Goal: Task Accomplishment & Management: Use online tool/utility

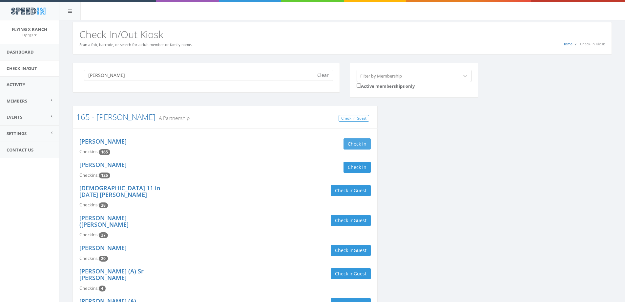
type input "[PERSON_NAME]"
click at [355, 142] on button "Check in" at bounding box center [357, 143] width 27 height 11
click at [355, 167] on button "Check in" at bounding box center [357, 166] width 27 height 11
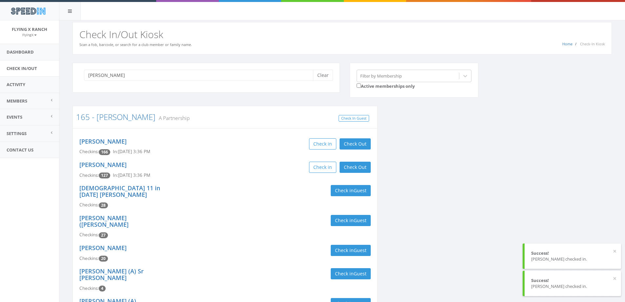
click at [253, 172] on div "Check in Check Out Check Out" at bounding box center [300, 166] width 141 height 11
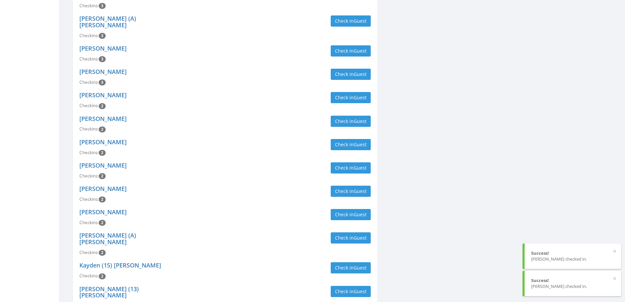
scroll to position [341, 0]
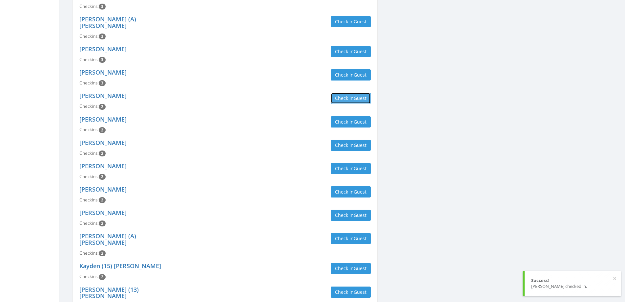
click at [341, 93] on button "Check in Guest" at bounding box center [351, 98] width 40 height 11
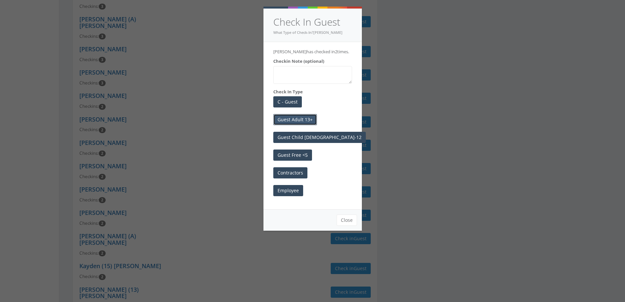
click at [300, 121] on button "Guest Adult 13+" at bounding box center [295, 119] width 44 height 11
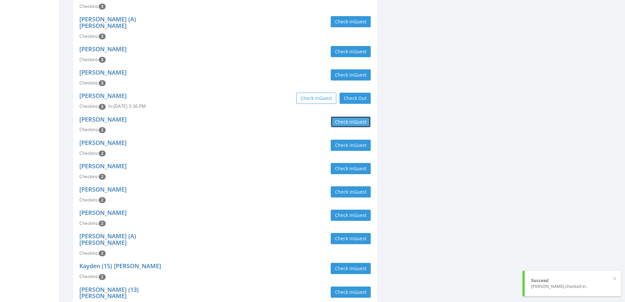
click at [349, 116] on button "Check in Guest" at bounding box center [351, 121] width 40 height 11
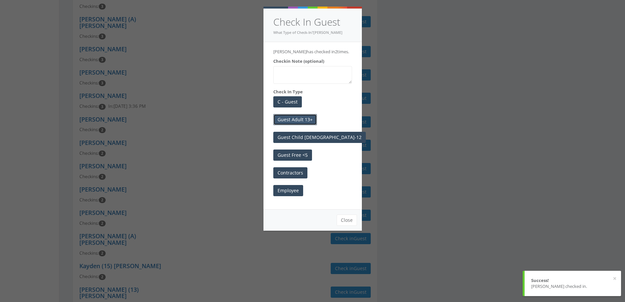
click at [308, 118] on button "Guest Adult 13+" at bounding box center [295, 119] width 44 height 11
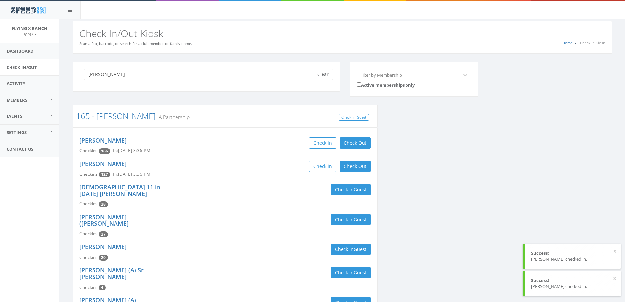
scroll to position [0, 0]
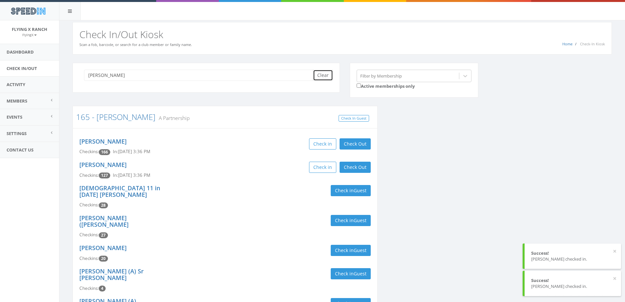
click at [316, 74] on button "Clear" at bounding box center [323, 75] width 20 height 11
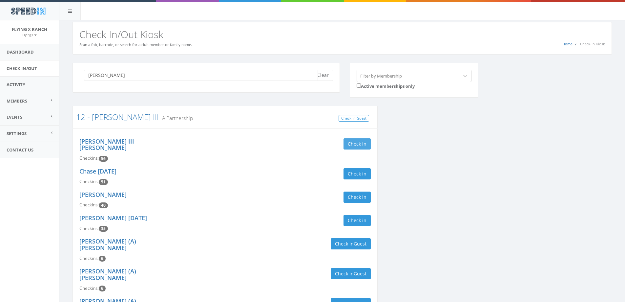
type input "[PERSON_NAME]"
click at [353, 141] on button "Check in" at bounding box center [357, 143] width 27 height 11
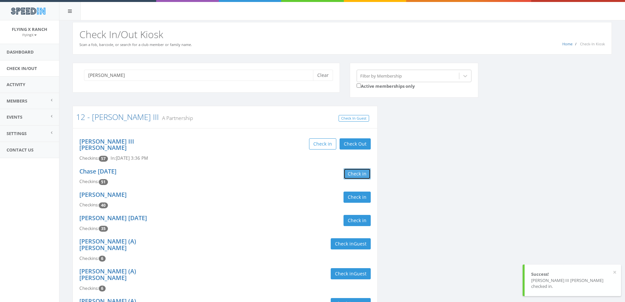
click at [354, 168] on button "Check in" at bounding box center [357, 173] width 27 height 11
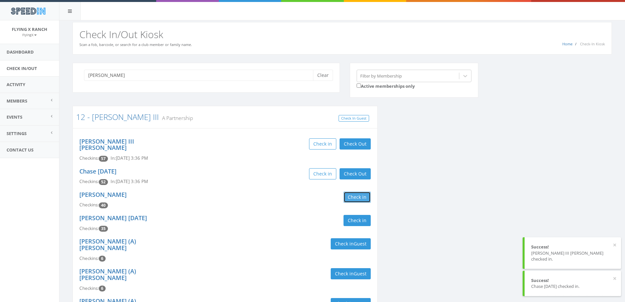
click at [361, 191] on button "Check in" at bounding box center [357, 196] width 27 height 11
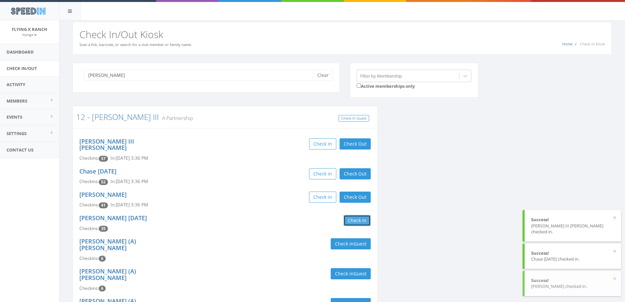
click at [348, 215] on button "Check in" at bounding box center [357, 220] width 27 height 11
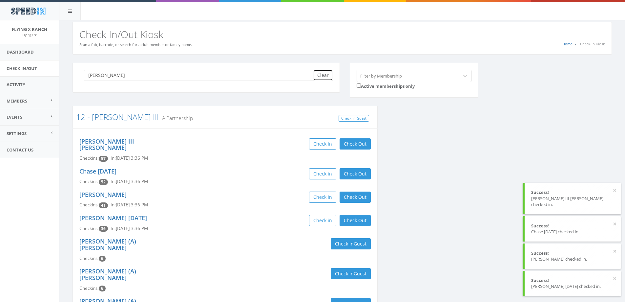
click at [329, 73] on button "Clear" at bounding box center [323, 75] width 20 height 11
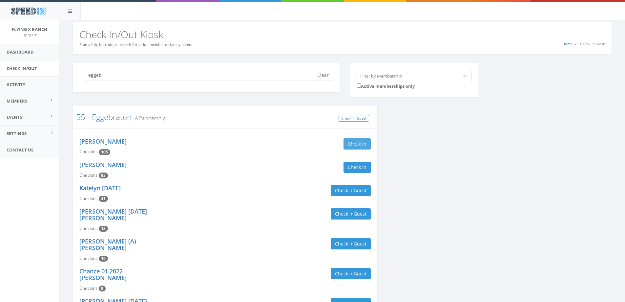
type input "eggeb"
click at [359, 141] on button "Check in" at bounding box center [357, 143] width 27 height 11
click at [362, 167] on button "Check in" at bounding box center [357, 166] width 27 height 11
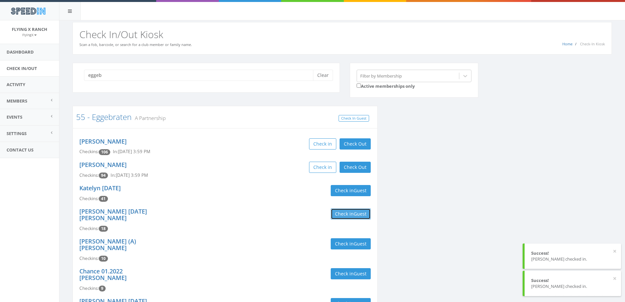
click at [339, 213] on button "Check in Guest" at bounding box center [351, 213] width 40 height 11
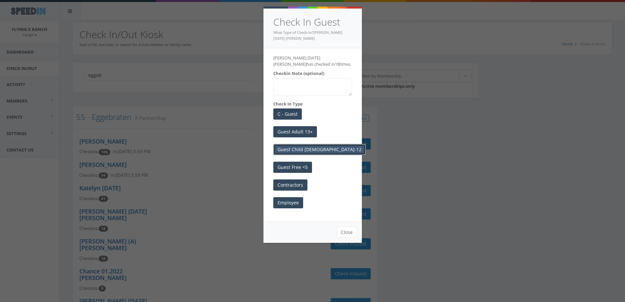
click at [304, 150] on button "Guest Child [DEMOGRAPHIC_DATA]-12" at bounding box center [319, 149] width 93 height 11
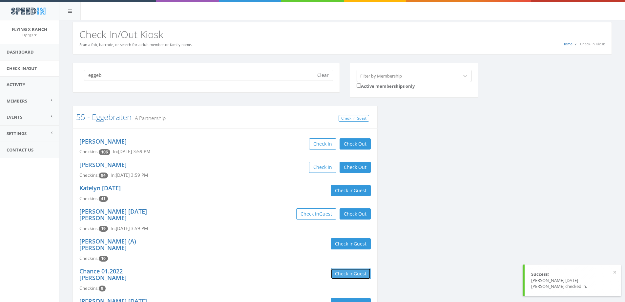
click at [349, 268] on button "Check in Guest" at bounding box center [351, 273] width 40 height 11
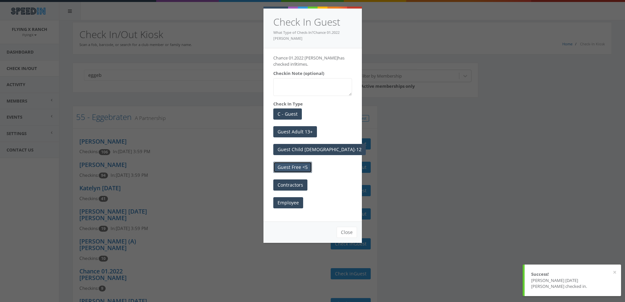
click at [293, 165] on button "Guest Free <5" at bounding box center [292, 166] width 39 height 11
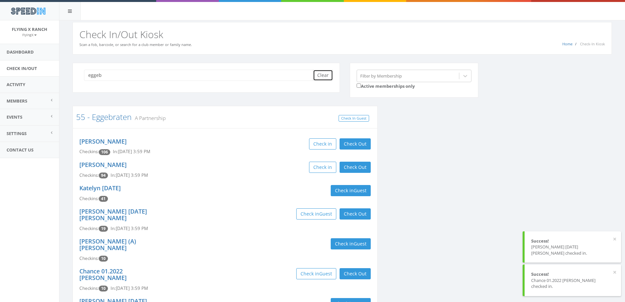
click at [327, 76] on button "Clear" at bounding box center [323, 75] width 20 height 11
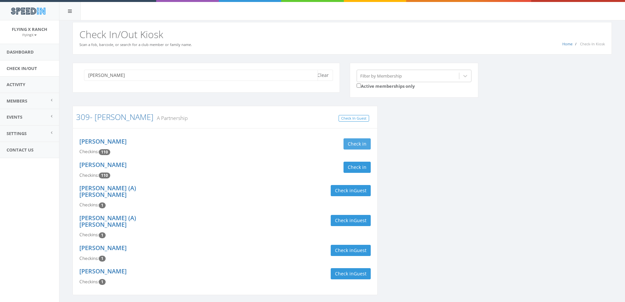
type input "[PERSON_NAME]"
click at [349, 145] on button "Check in" at bounding box center [357, 143] width 27 height 11
drag, startPoint x: 347, startPoint y: 165, endPoint x: 338, endPoint y: 91, distance: 74.7
click at [347, 165] on button "Check in" at bounding box center [357, 166] width 27 height 11
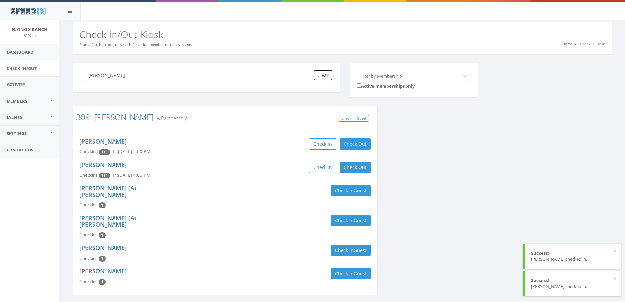
click at [326, 73] on button "Clear" at bounding box center [323, 75] width 20 height 11
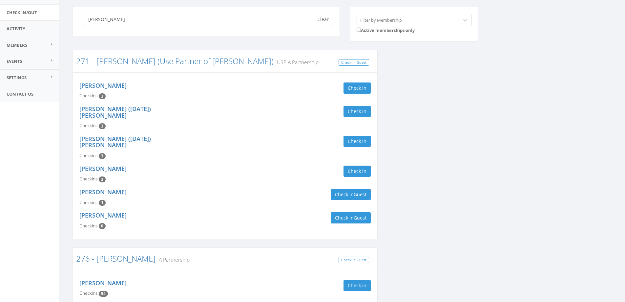
scroll to position [131, 0]
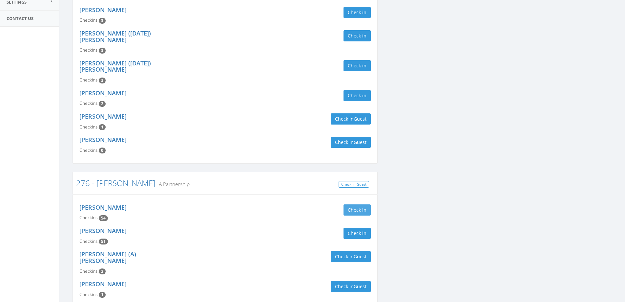
type input "[PERSON_NAME]"
click at [348, 204] on button "Check in" at bounding box center [357, 209] width 27 height 11
click at [360, 227] on button "Check in" at bounding box center [357, 232] width 27 height 11
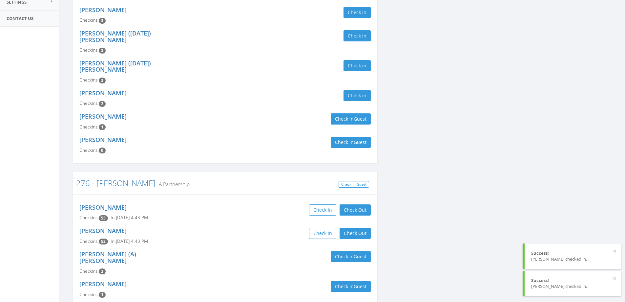
click at [258, 204] on div "Check in Check Out Check Out" at bounding box center [300, 209] width 141 height 11
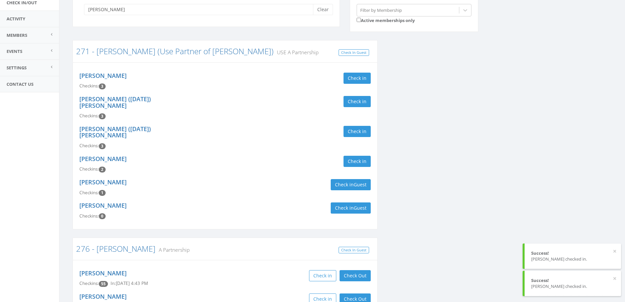
scroll to position [0, 0]
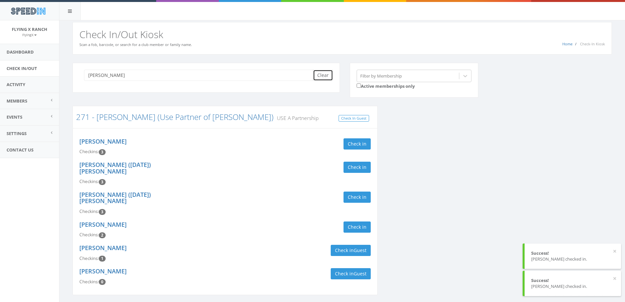
click at [320, 78] on button "Clear" at bounding box center [323, 75] width 20 height 11
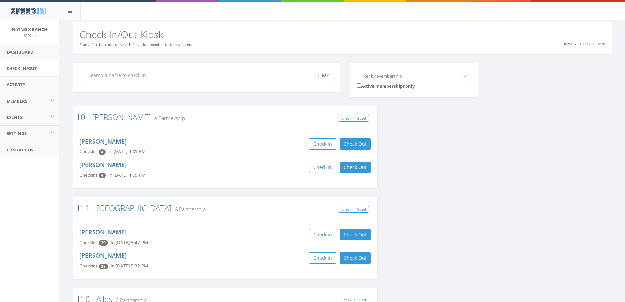
click at [298, 25] on div "Home Check-In Kiosk Check In/Out Kiosk Scan a fob, barcode, or search for a clu…" at bounding box center [342, 38] width 539 height 32
click at [19, 53] on link "Dashboard" at bounding box center [29, 52] width 59 height 16
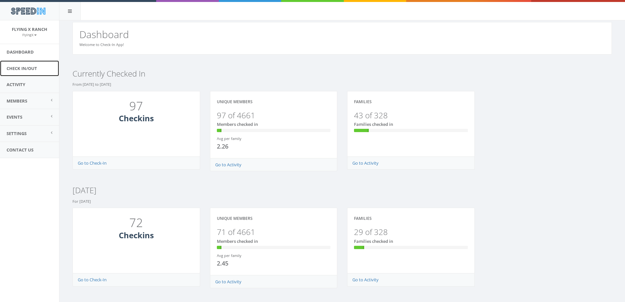
click at [25, 68] on link "Check In/Out" at bounding box center [29, 68] width 59 height 16
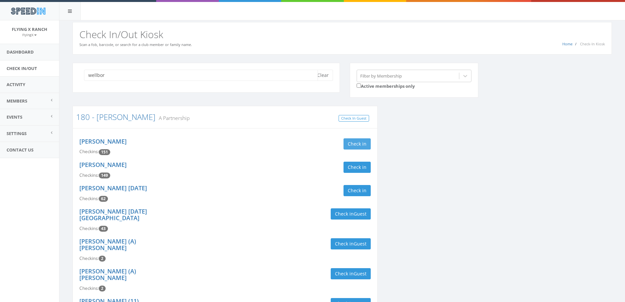
type input "wellbor"
click at [346, 143] on button "Check in" at bounding box center [357, 143] width 27 height 11
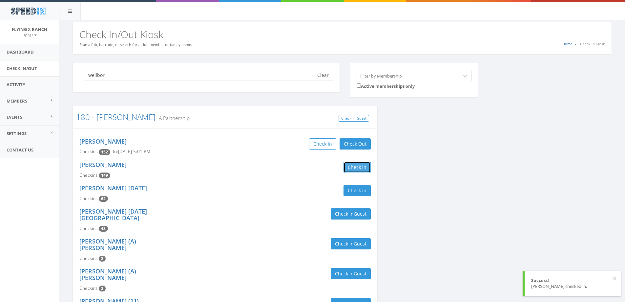
click at [357, 167] on button "Check in" at bounding box center [357, 166] width 27 height 11
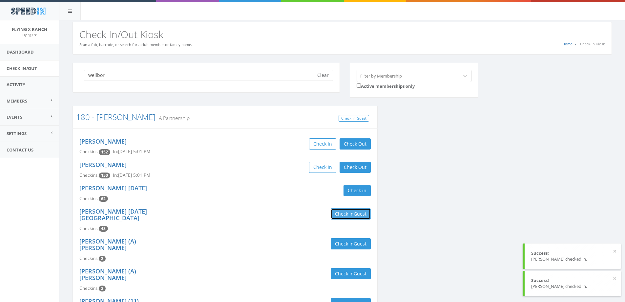
click at [337, 214] on button "Check in Guest" at bounding box center [351, 213] width 40 height 11
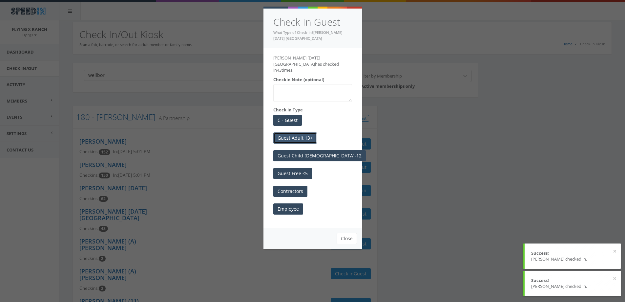
click at [291, 132] on button "Guest Adult 13+" at bounding box center [295, 137] width 44 height 11
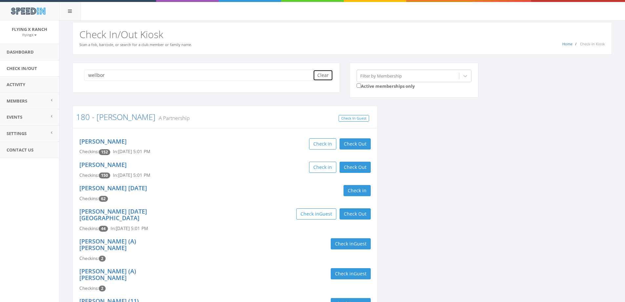
click at [331, 73] on button "Clear" at bounding box center [323, 75] width 20 height 11
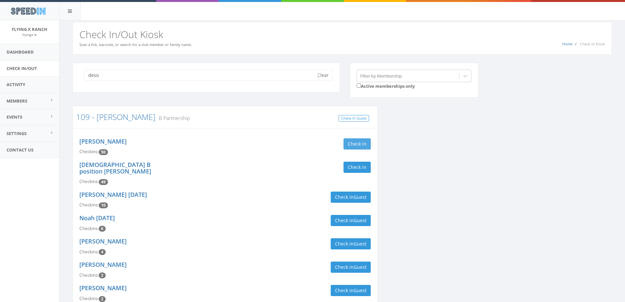
type input "deso"
click at [360, 144] on button "Check in" at bounding box center [357, 143] width 27 height 11
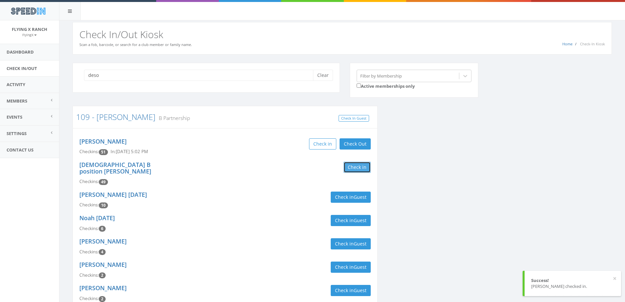
click at [361, 169] on button "Check in" at bounding box center [357, 166] width 27 height 11
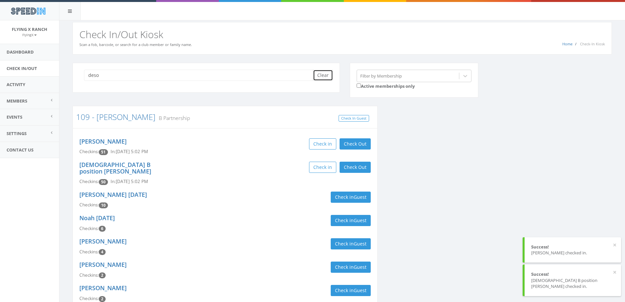
click at [325, 78] on button "Clear" at bounding box center [323, 75] width 20 height 11
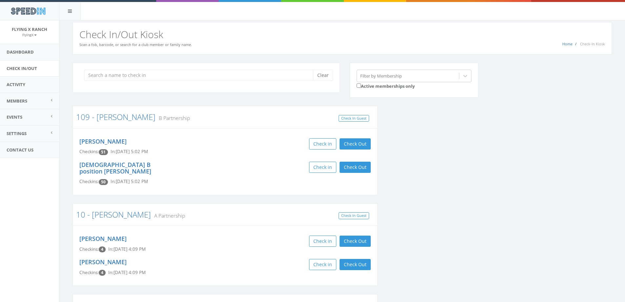
click at [288, 39] on h2 "Check In/Out Kiosk" at bounding box center [342, 34] width 526 height 11
